Goal: Task Accomplishment & Management: Manage account settings

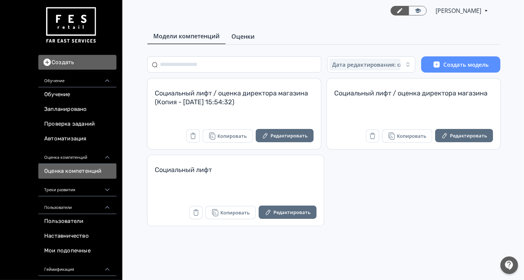
click at [250, 36] on span "Оценки" at bounding box center [243, 36] width 23 height 9
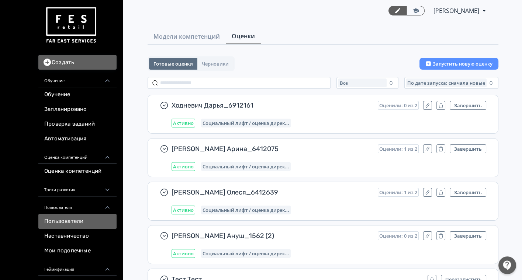
click at [64, 215] on link "Пользователи" at bounding box center [77, 221] width 78 height 15
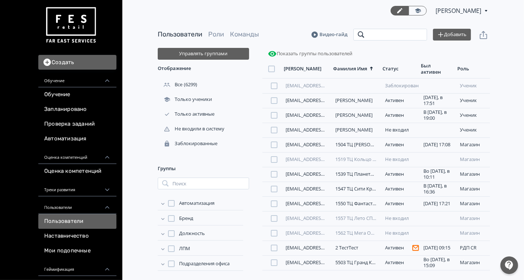
click at [384, 38] on input "search" at bounding box center [391, 35] width 74 height 12
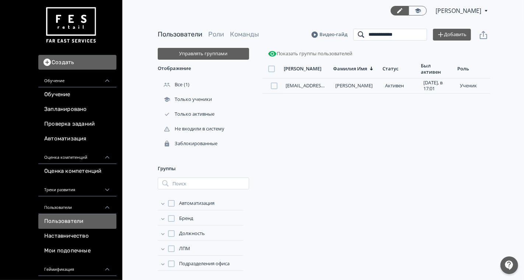
type input "**********"
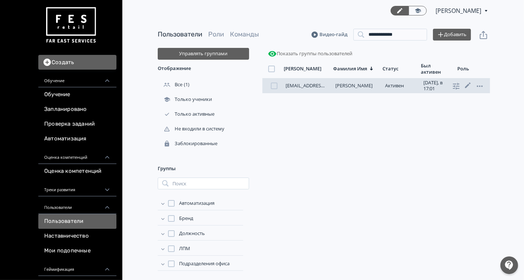
click at [300, 89] on div "[EMAIL_ADDRESS][DOMAIN_NAME] [PERSON_NAME][DATE], в 17:01 ученик" at bounding box center [377, 86] width 228 height 15
click at [303, 85] on link "[EMAIL_ADDRESS][DOMAIN_NAME]" at bounding box center [325, 85] width 78 height 7
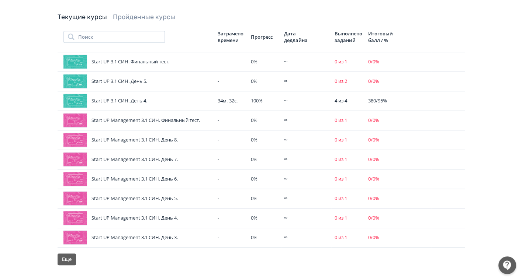
scroll to position [369, 0]
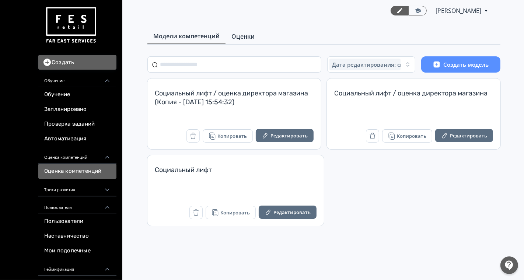
click at [246, 30] on link "Оценки" at bounding box center [243, 36] width 35 height 15
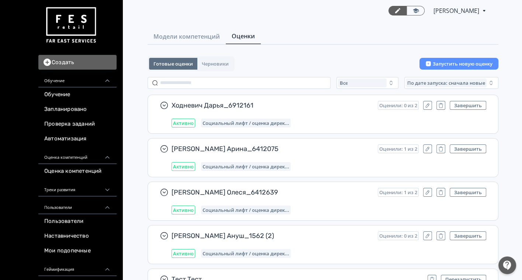
click at [336, 83] on div "Все По дате запуска: сначала новые" at bounding box center [323, 83] width 351 height 12
click at [349, 84] on div "Все" at bounding box center [362, 83] width 49 height 9
click at [351, 111] on span "Активные" at bounding box center [359, 113] width 27 height 7
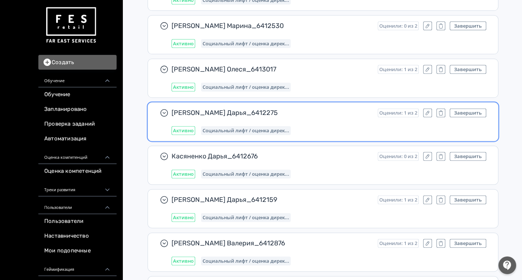
scroll to position [4122, 0]
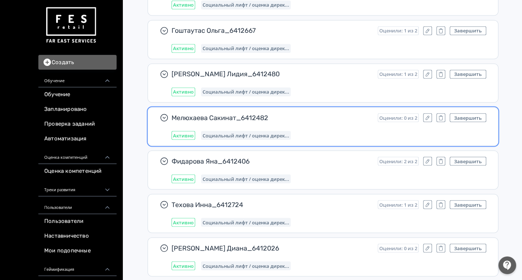
click at [347, 113] on span "Мелюхаева Сакинат_6412482" at bounding box center [272, 117] width 200 height 9
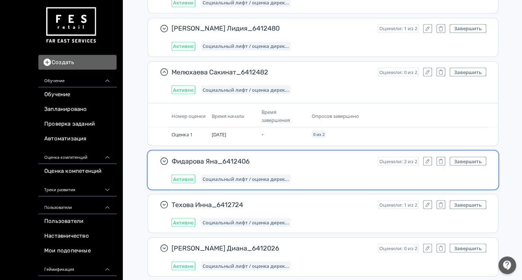
click at [336, 157] on div "Фидарова Яна_6412406 Оценили: 2 из 2 Завершить Активно Социальный лифт / оценка…" at bounding box center [329, 170] width 315 height 27
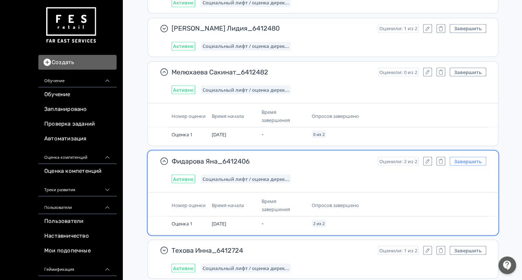
click at [464, 157] on button "Завершить" at bounding box center [468, 161] width 37 height 9
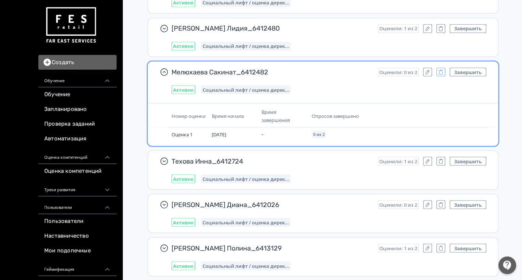
scroll to position [10925, 0]
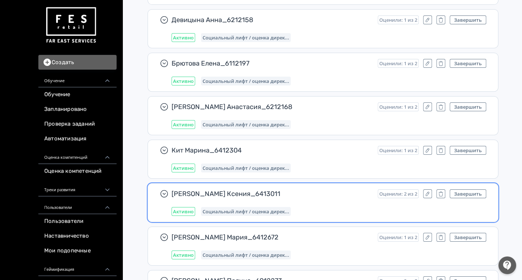
click at [298, 190] on span "Гребенюк Ксения_6413011" at bounding box center [272, 194] width 200 height 9
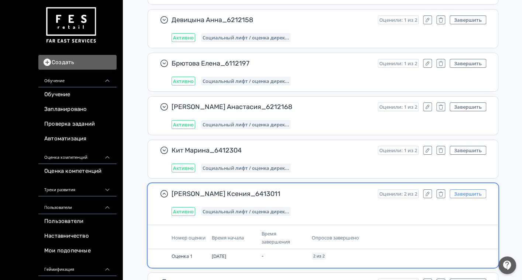
click at [462, 190] on button "Завершить" at bounding box center [468, 194] width 37 height 9
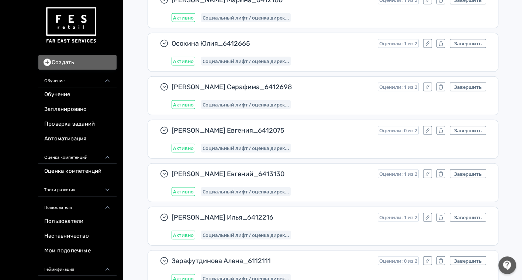
scroll to position [0, 0]
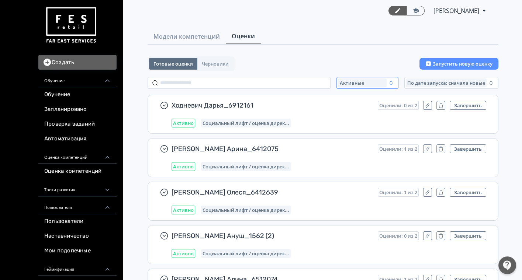
click at [371, 82] on div "Активные" at bounding box center [362, 83] width 49 height 9
click at [359, 124] on span "Завершенные" at bounding box center [365, 126] width 38 height 7
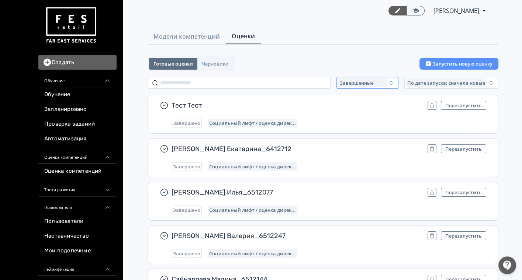
click at [369, 86] on div "Завершенные" at bounding box center [362, 83] width 49 height 9
click at [360, 111] on span "Активные" at bounding box center [359, 113] width 27 height 7
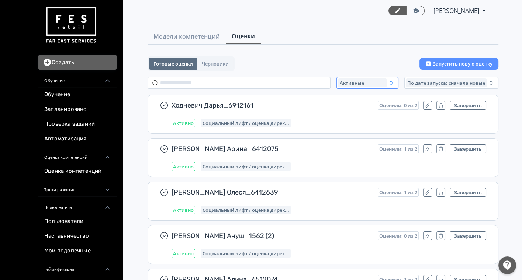
click at [359, 86] on div "Активные" at bounding box center [362, 83] width 49 height 9
click at [355, 128] on span "Завершенные" at bounding box center [365, 126] width 38 height 7
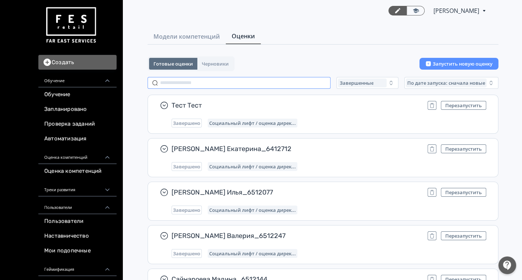
click at [250, 83] on input "text" at bounding box center [239, 83] width 183 height 12
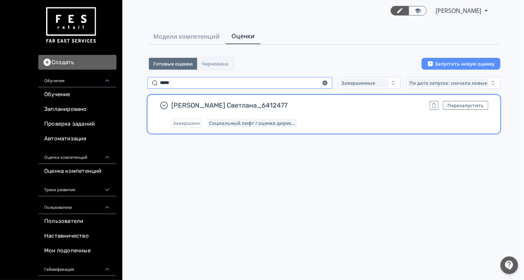
type input "*****"
click at [322, 115] on div "Христофорова Светлана_6412477 Перезапустить Завершено Социальный лифт / оценка …" at bounding box center [330, 114] width 317 height 27
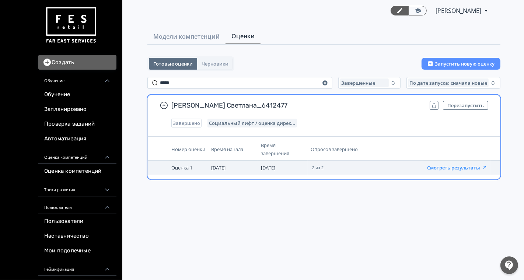
click at [452, 170] on button "Смотреть результаты" at bounding box center [457, 168] width 60 height 6
